Goal: Check status: Check status

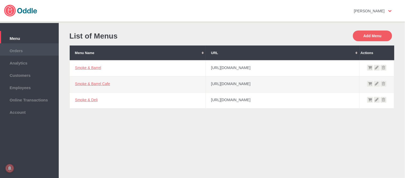
click at [41, 48] on span "Orders" at bounding box center [29, 50] width 53 height 6
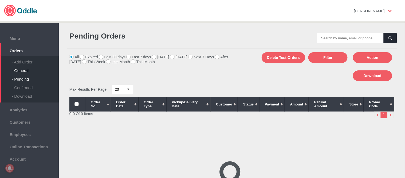
click at [26, 65] on div "- General" at bounding box center [35, 68] width 47 height 9
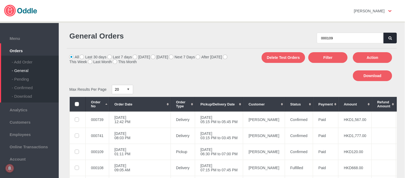
type input "000109"
click at [386, 39] on button "button" at bounding box center [390, 38] width 13 height 11
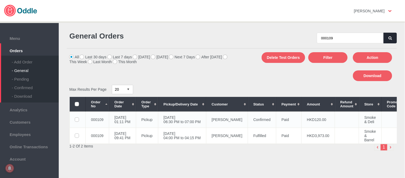
click at [206, 120] on td "20 Aug 2025, Wed 06:30 PM to 07:00 PM" at bounding box center [182, 119] width 48 height 16
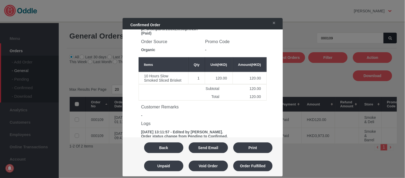
scroll to position [119, 0]
click at [172, 142] on div "Back Send Email Print Unpaid Void Order Order Fulfilled" at bounding box center [203, 156] width 150 height 36
click at [172, 148] on button "Back" at bounding box center [163, 147] width 39 height 11
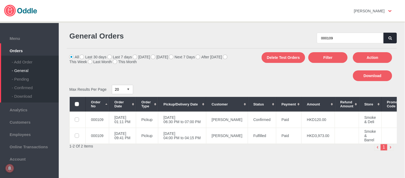
click at [390, 37] on icon "button" at bounding box center [390, 37] width 3 height 3
click at [225, 116] on td "Kai van Niekerk" at bounding box center [227, 119] width 42 height 16
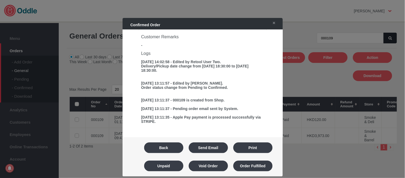
scroll to position [130, 0]
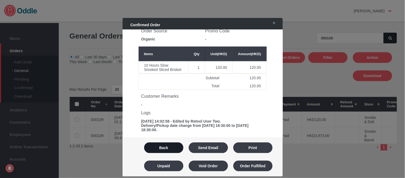
click at [174, 150] on button "Back" at bounding box center [163, 147] width 39 height 11
